Goal: Transaction & Acquisition: Purchase product/service

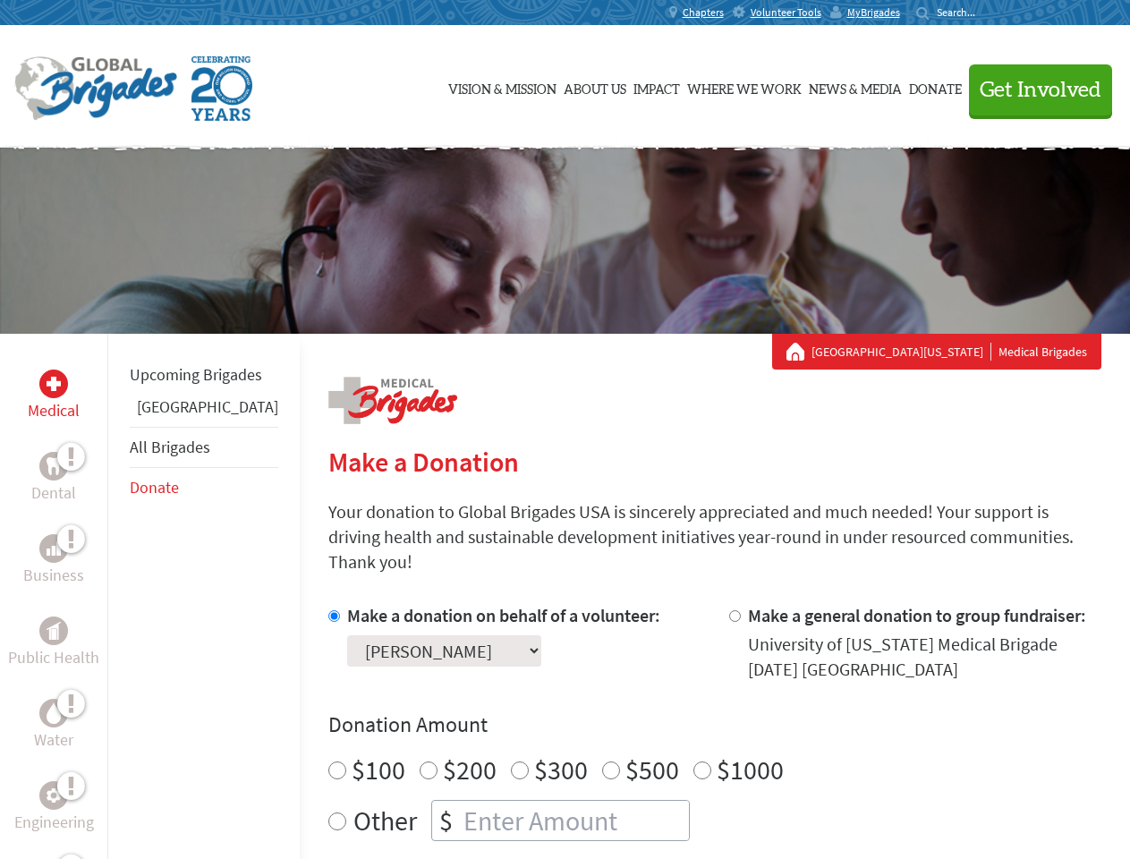
click at [988, 13] on div "Search for:" at bounding box center [952, 12] width 72 height 14
click at [1032, 89] on span "Get Involved" at bounding box center [1041, 90] width 122 height 21
click at [118, 596] on div "Upcoming Brigades Panama All Brigades Donate" at bounding box center [203, 763] width 192 height 859
click at [683, 718] on div "Donation Amount $100 $200 $300 $500 $1000 Other $" at bounding box center [714, 775] width 773 height 131
click at [328, 610] on input "Make a donation on behalf of a volunteer:" at bounding box center [334, 616] width 12 height 12
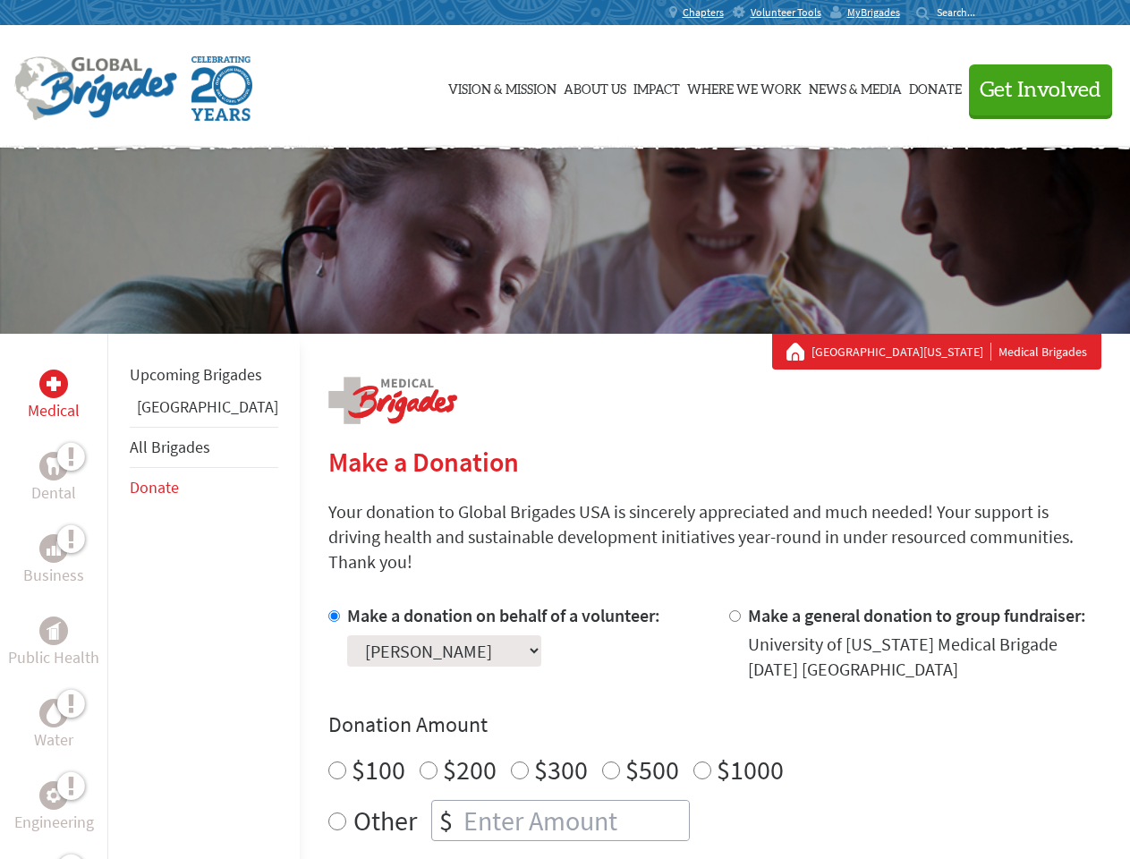
click at [729, 610] on input "Make a general donation to group fundraiser:" at bounding box center [735, 616] width 12 height 12
radio input "true"
